Goal: Navigation & Orientation: Understand site structure

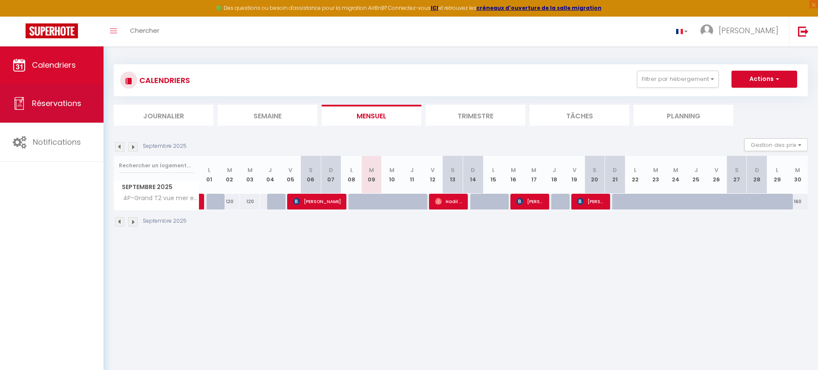
click at [74, 103] on span "Réservations" at bounding box center [56, 103] width 49 height 11
select select "not_cancelled"
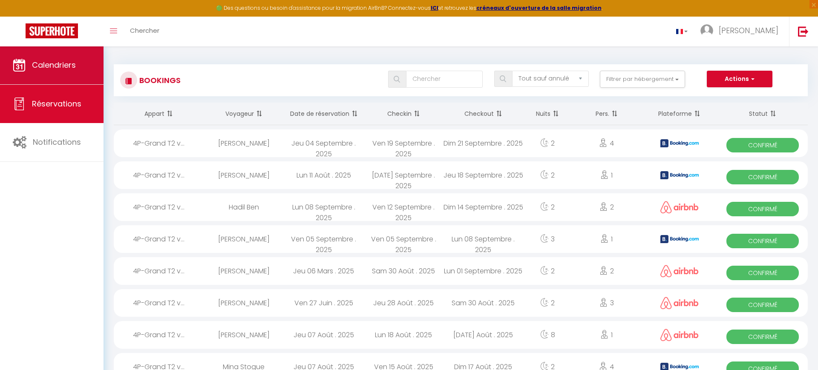
click at [63, 66] on span "Calendriers" at bounding box center [54, 65] width 44 height 11
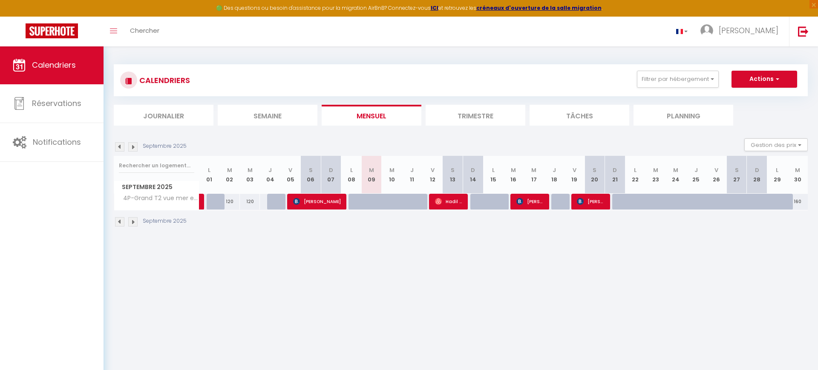
click at [134, 222] on img at bounding box center [132, 221] width 9 height 9
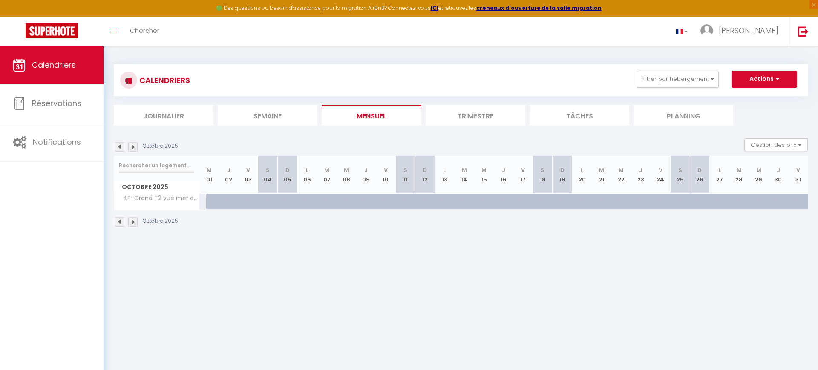
click at [134, 222] on img at bounding box center [132, 221] width 9 height 9
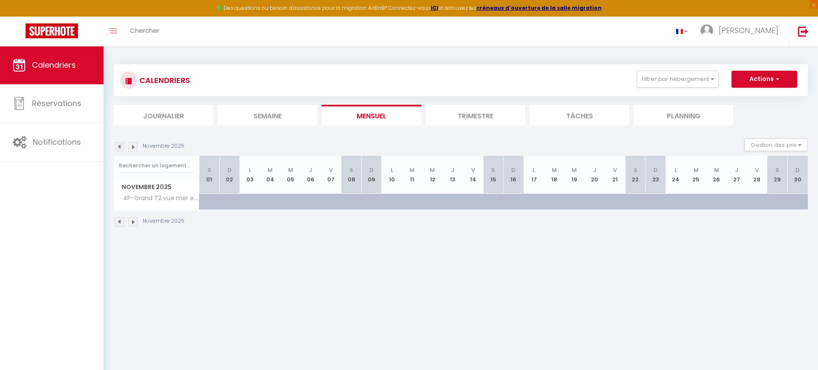
click at [119, 220] on img at bounding box center [119, 221] width 9 height 9
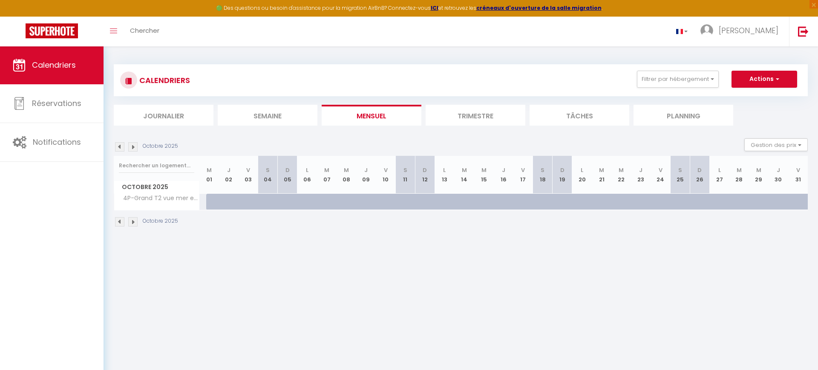
click at [119, 220] on img at bounding box center [119, 221] width 9 height 9
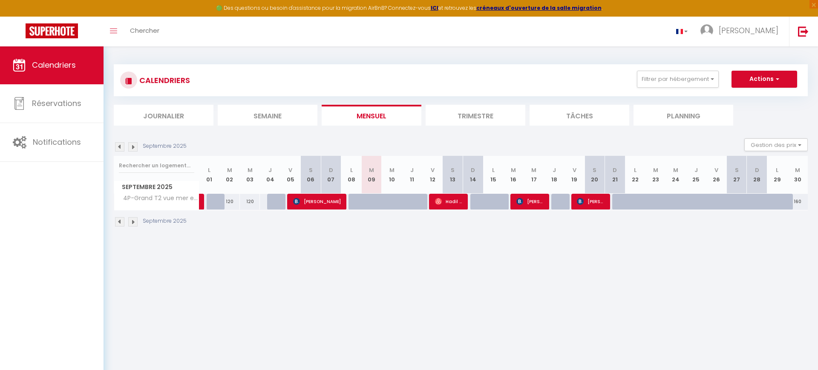
click at [133, 221] on img at bounding box center [132, 221] width 9 height 9
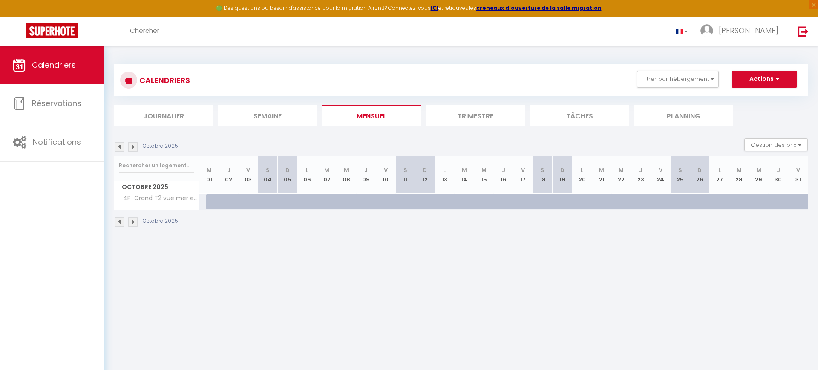
click at [133, 221] on img at bounding box center [132, 221] width 9 height 9
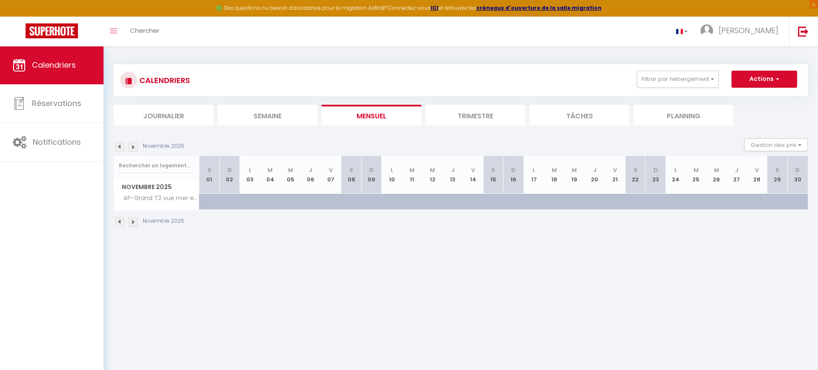
click at [133, 221] on img at bounding box center [132, 221] width 9 height 9
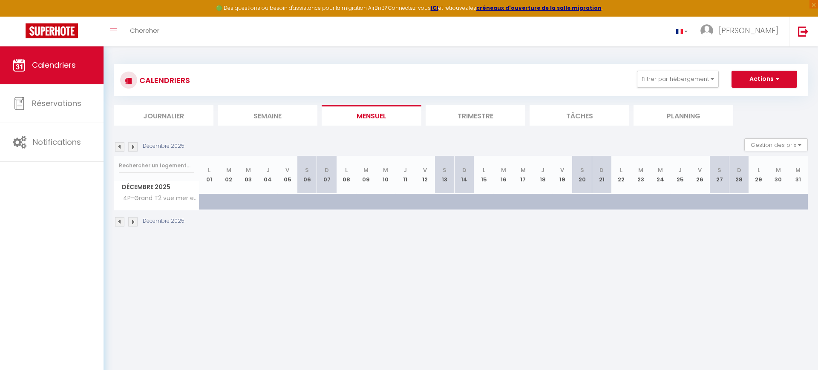
click at [119, 221] on img at bounding box center [119, 221] width 9 height 9
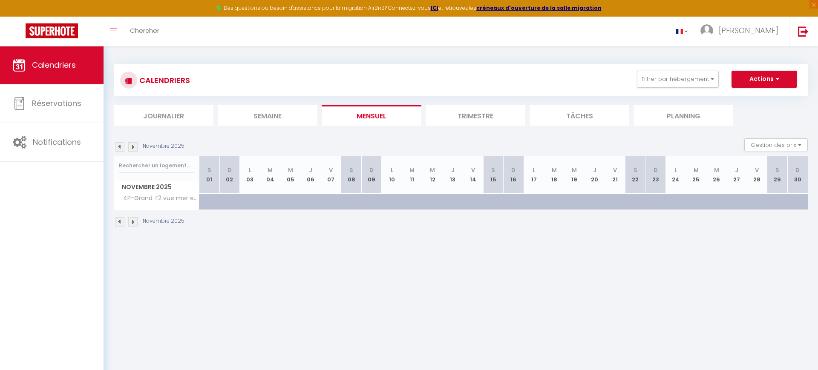
click at [119, 221] on img at bounding box center [119, 221] width 9 height 9
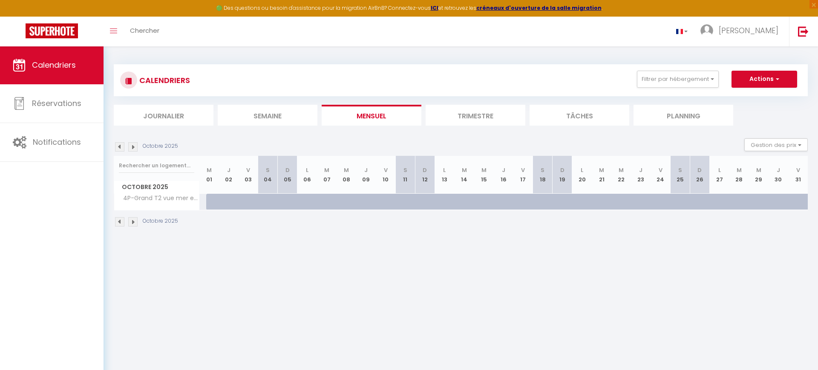
click at [119, 221] on img at bounding box center [119, 221] width 9 height 9
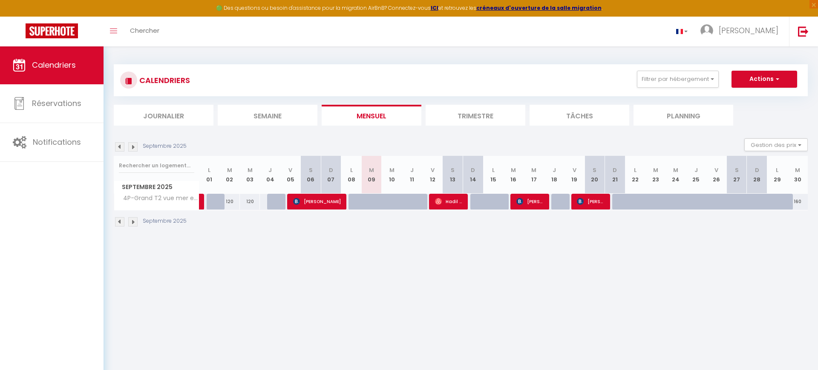
click at [119, 221] on img at bounding box center [119, 221] width 9 height 9
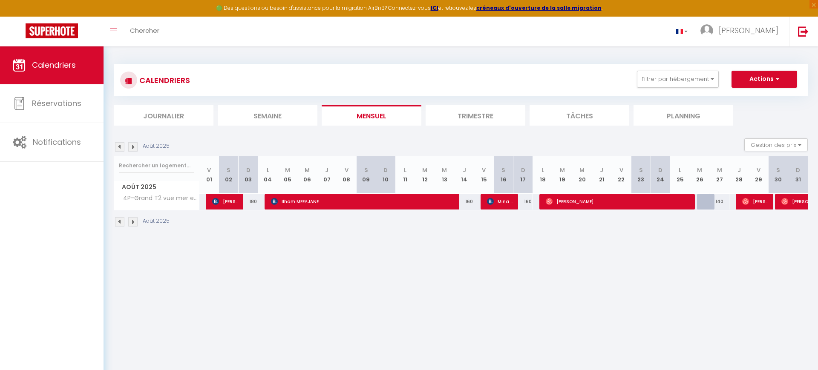
click at [135, 221] on img at bounding box center [132, 221] width 9 height 9
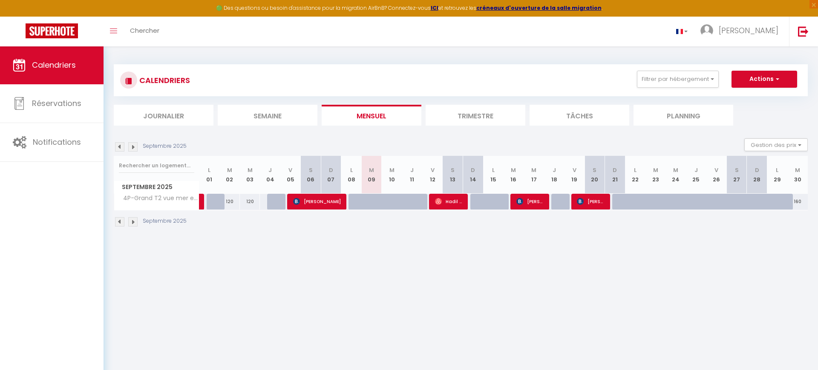
click at [133, 220] on img at bounding box center [132, 221] width 9 height 9
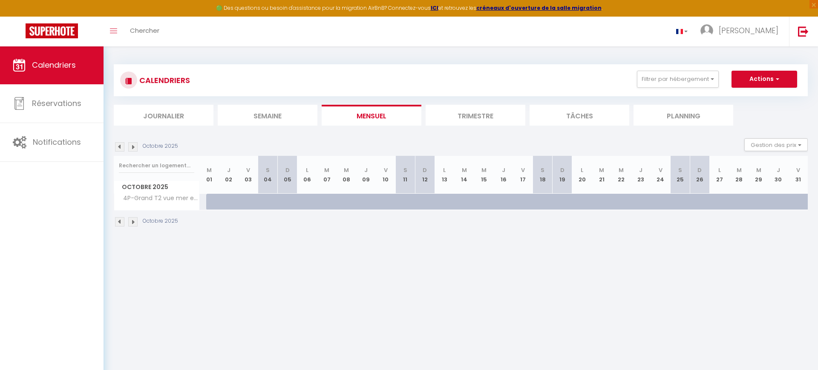
click at [119, 220] on img at bounding box center [119, 221] width 9 height 9
